Goal: Navigation & Orientation: Find specific page/section

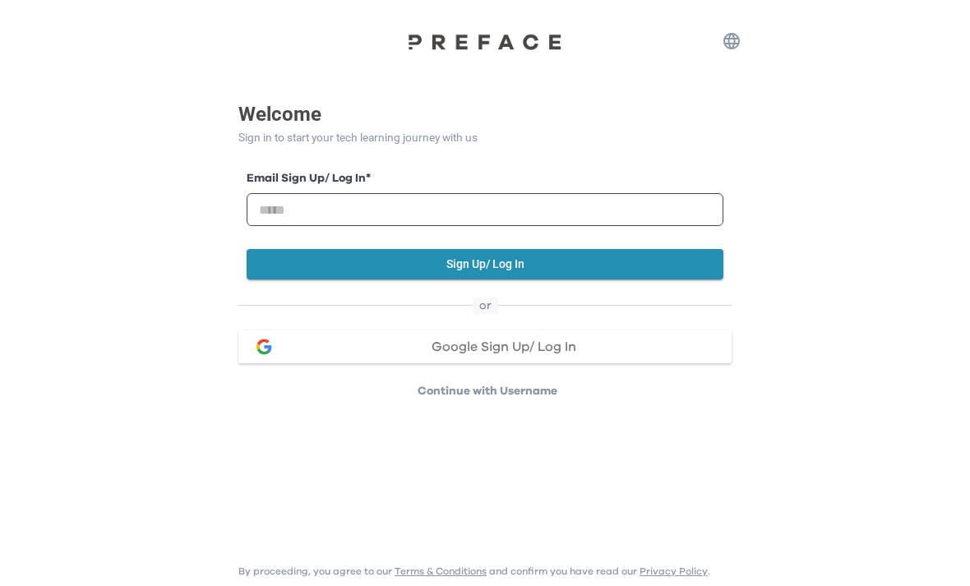
click at [558, 342] on span "Google Sign Up/ Log In" at bounding box center [503, 346] width 145 height 13
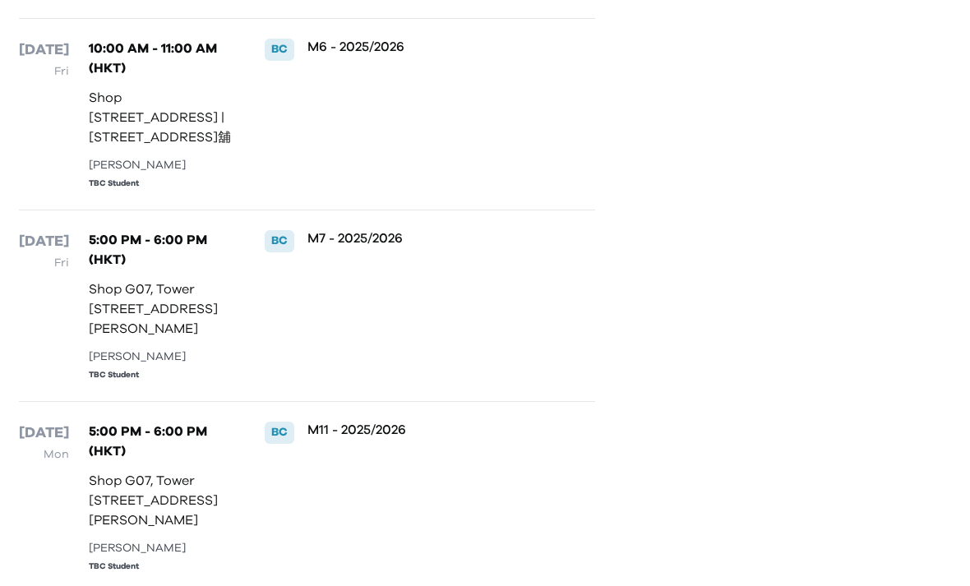
scroll to position [782, 0]
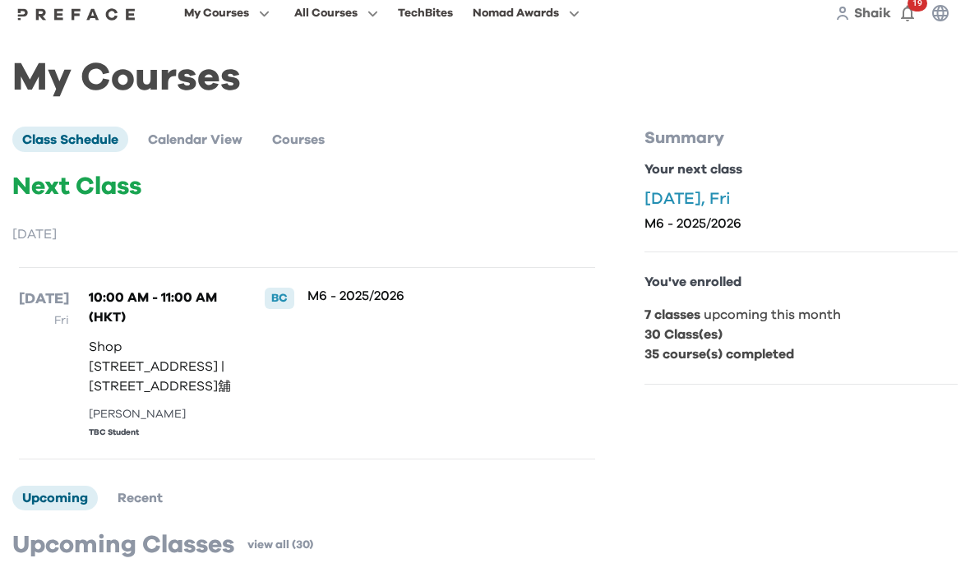
click at [249, 18] on span "My Courses" at bounding box center [216, 14] width 65 height 20
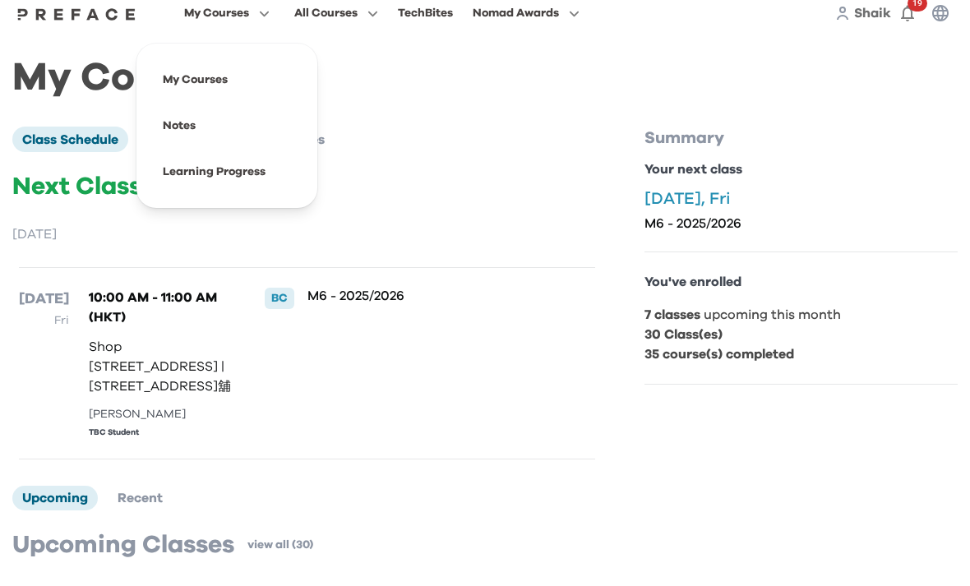
click at [258, 134] on span at bounding box center [227, 126] width 155 height 46
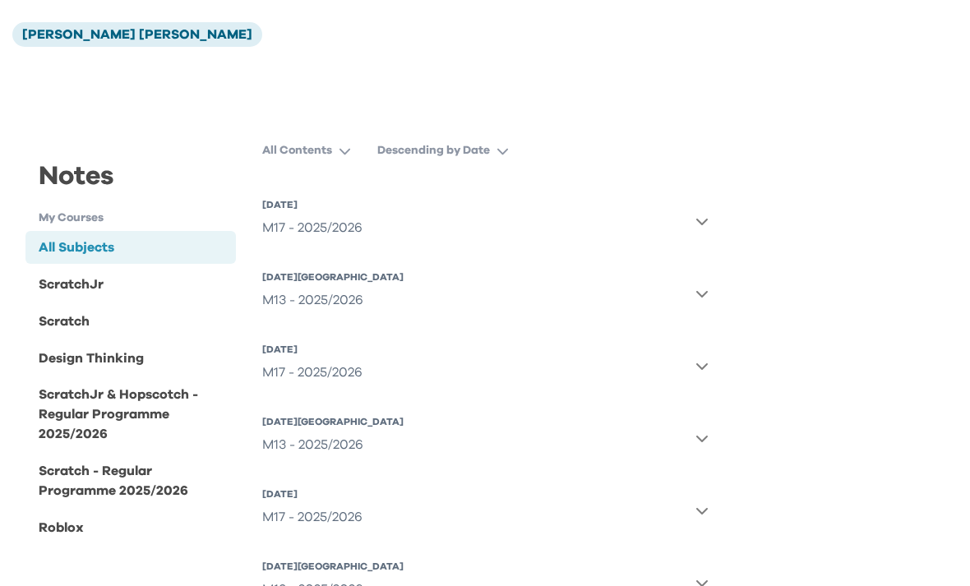
scroll to position [90, 0]
click at [85, 299] on div "ScratchJr" at bounding box center [130, 285] width 210 height 33
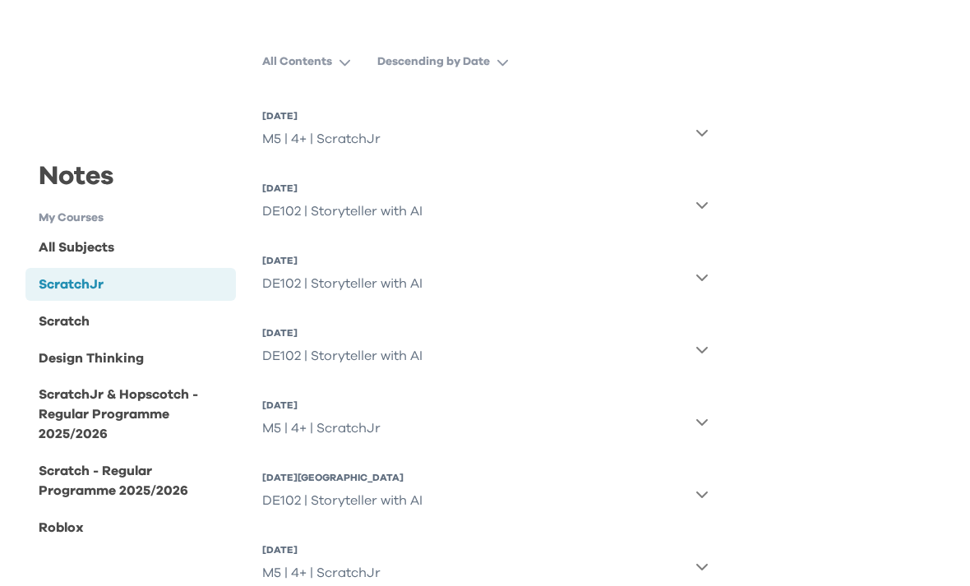
scroll to position [182, 0]
